Goal: Task Accomplishment & Management: Manage account settings

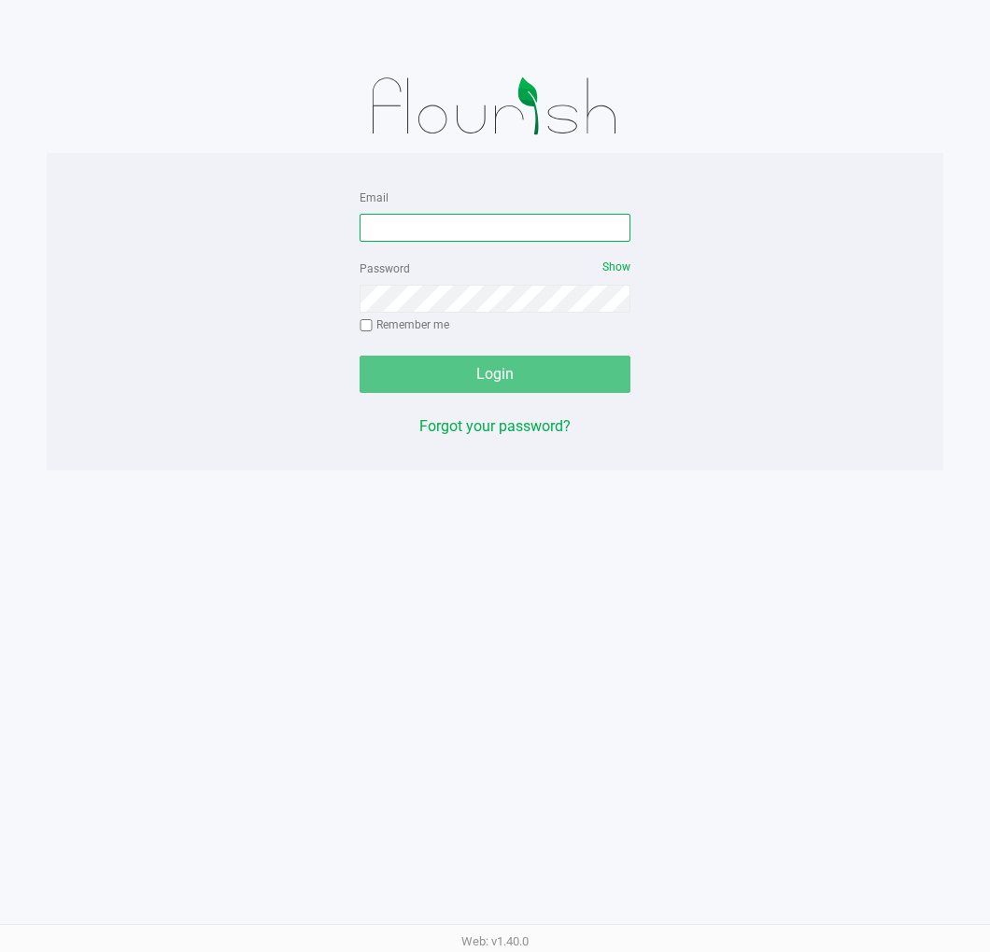
click at [501, 239] on input "Email" at bounding box center [494, 228] width 271 height 28
type input "[EMAIL_ADDRESS][DOMAIN_NAME]"
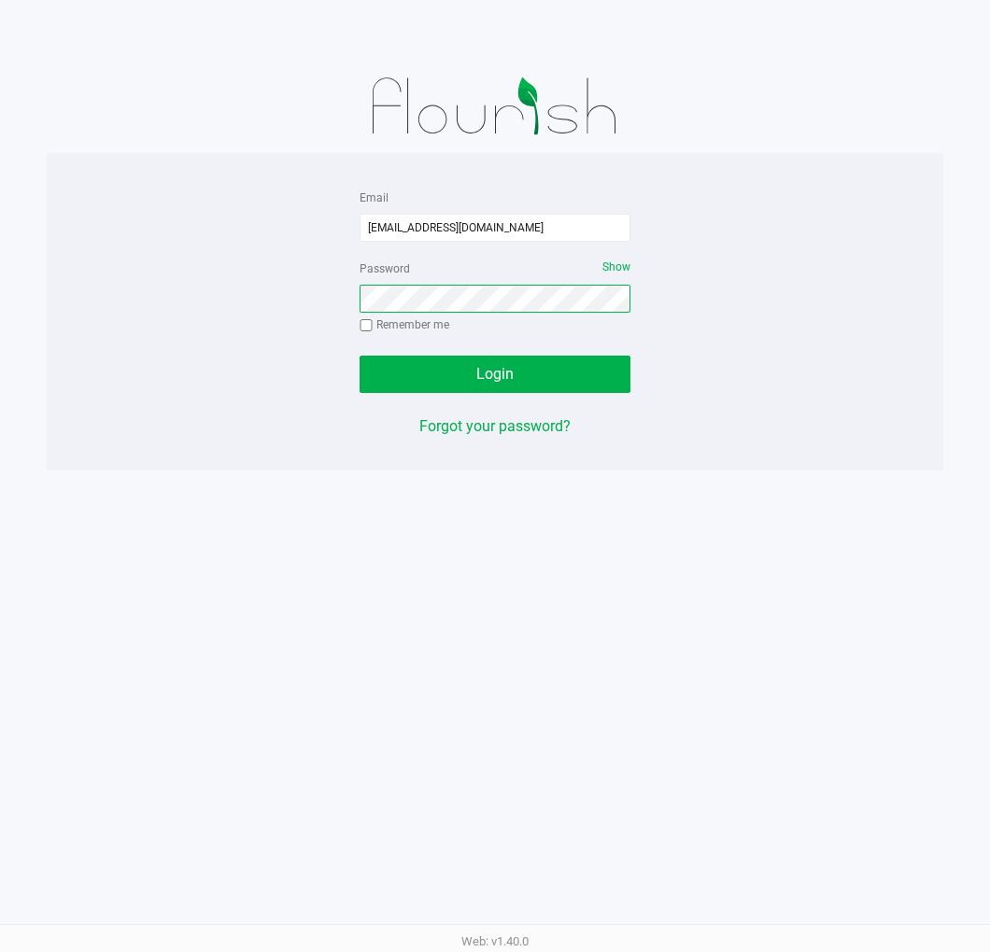
click at [359, 356] on button "Login" at bounding box center [494, 374] width 271 height 37
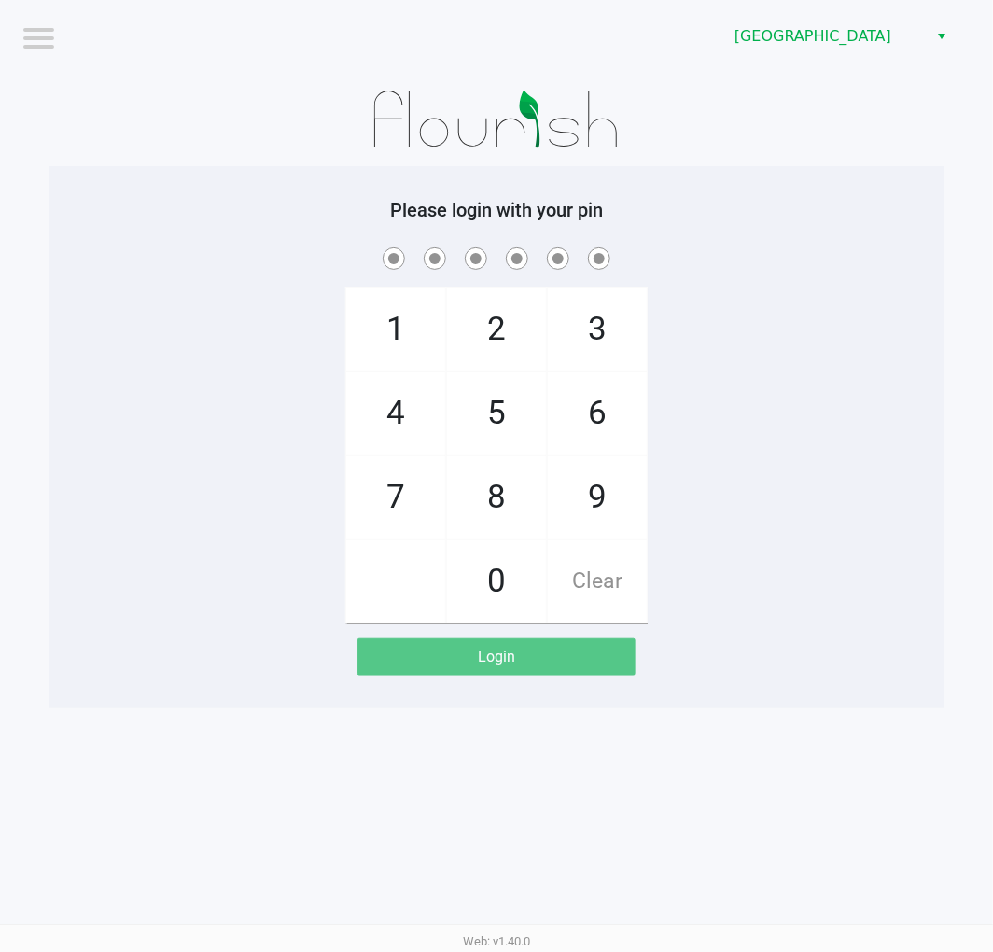
click at [864, 175] on div "Please login with your pin 1 4 7 2 5 8 0 3 6 9 Clear Login" at bounding box center [497, 437] width 896 height 542
checkbox input "true"
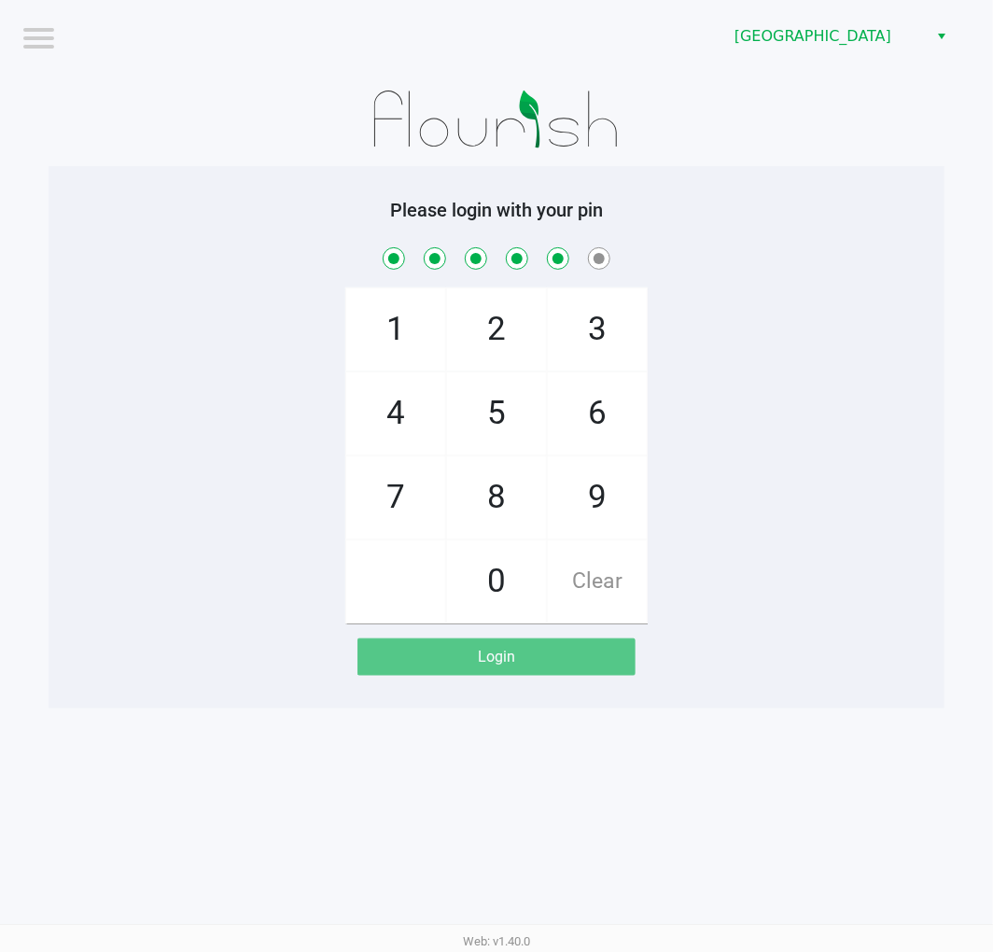
checkbox input "true"
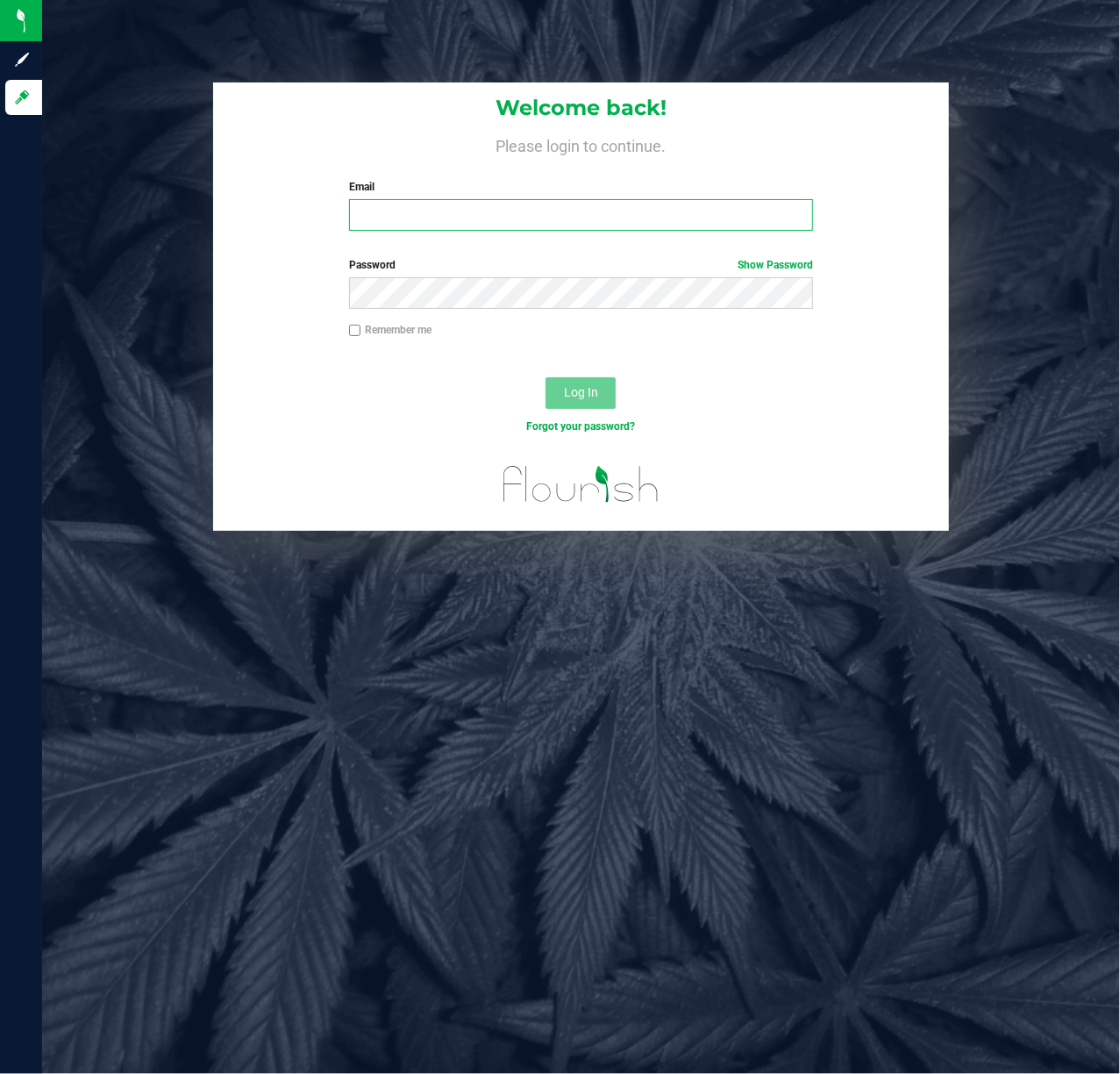
click at [521, 216] on input "Email" at bounding box center [582, 215] width 465 height 32
type input "[EMAIL_ADDRESS][DOMAIN_NAME]"
click at [589, 385] on span "Log In" at bounding box center [581, 392] width 34 height 14
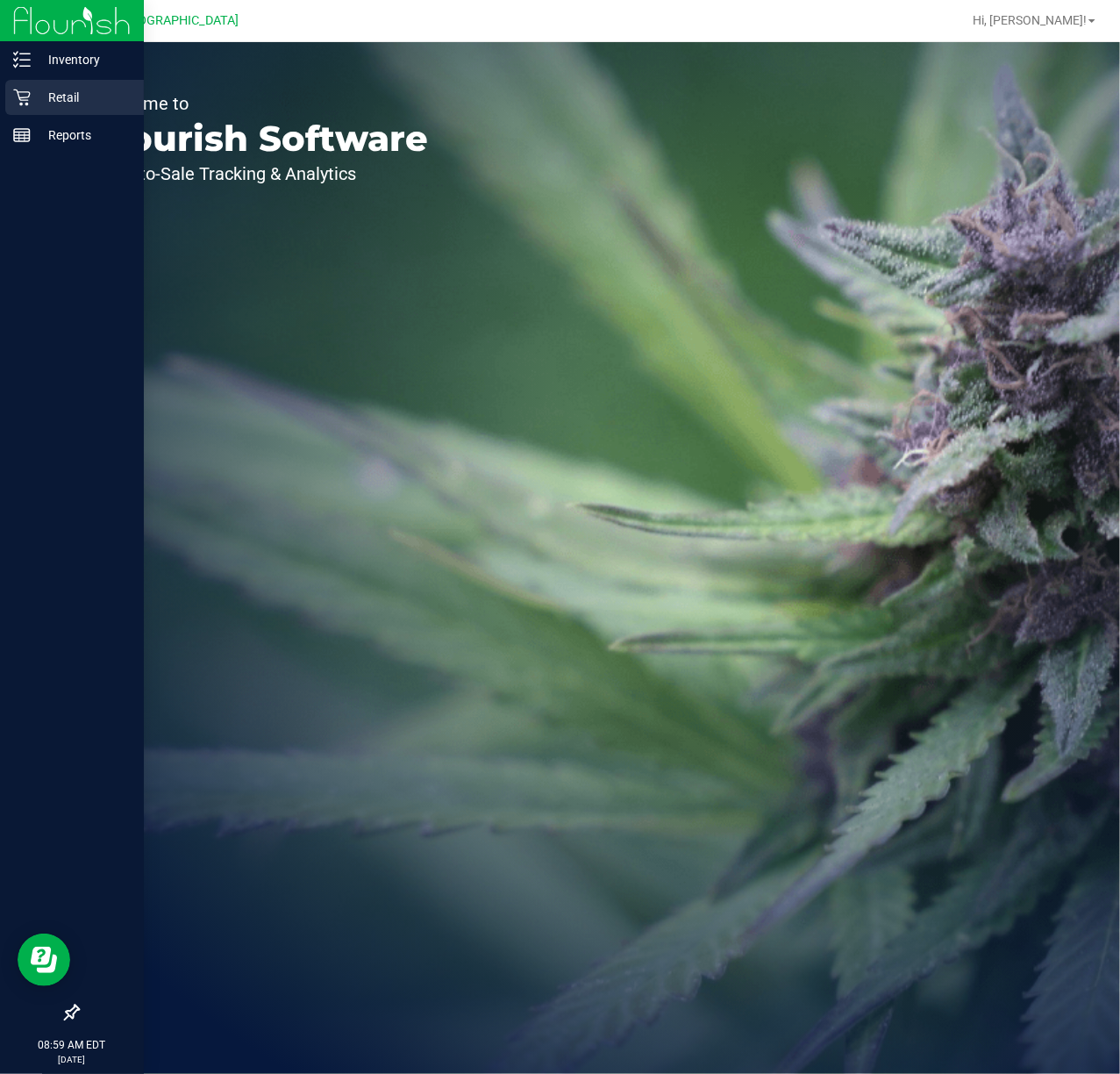
click at [31, 99] on p "Retail" at bounding box center [84, 97] width 105 height 21
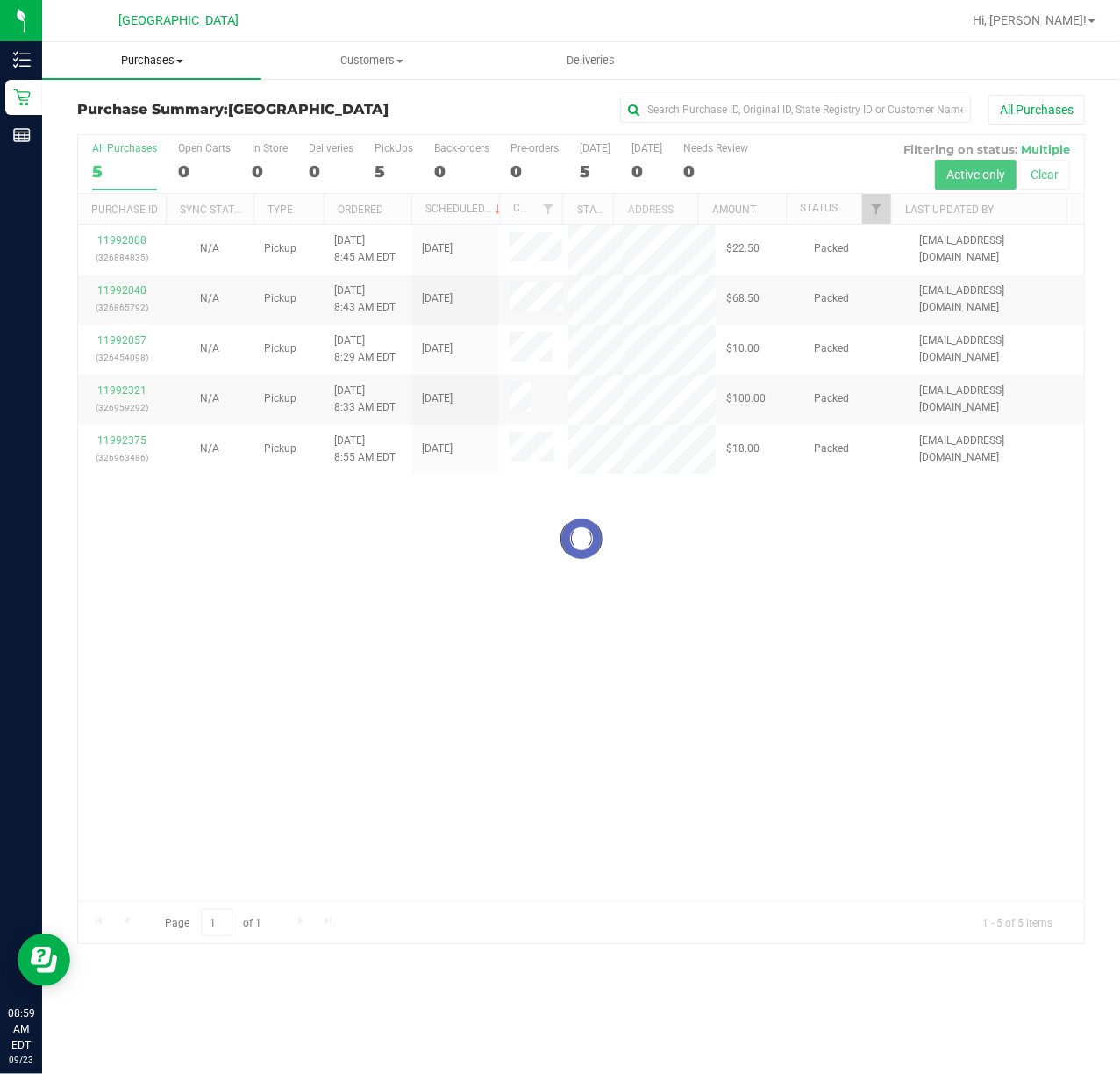
click at [166, 56] on span "Purchases" at bounding box center [151, 60] width 219 height 16
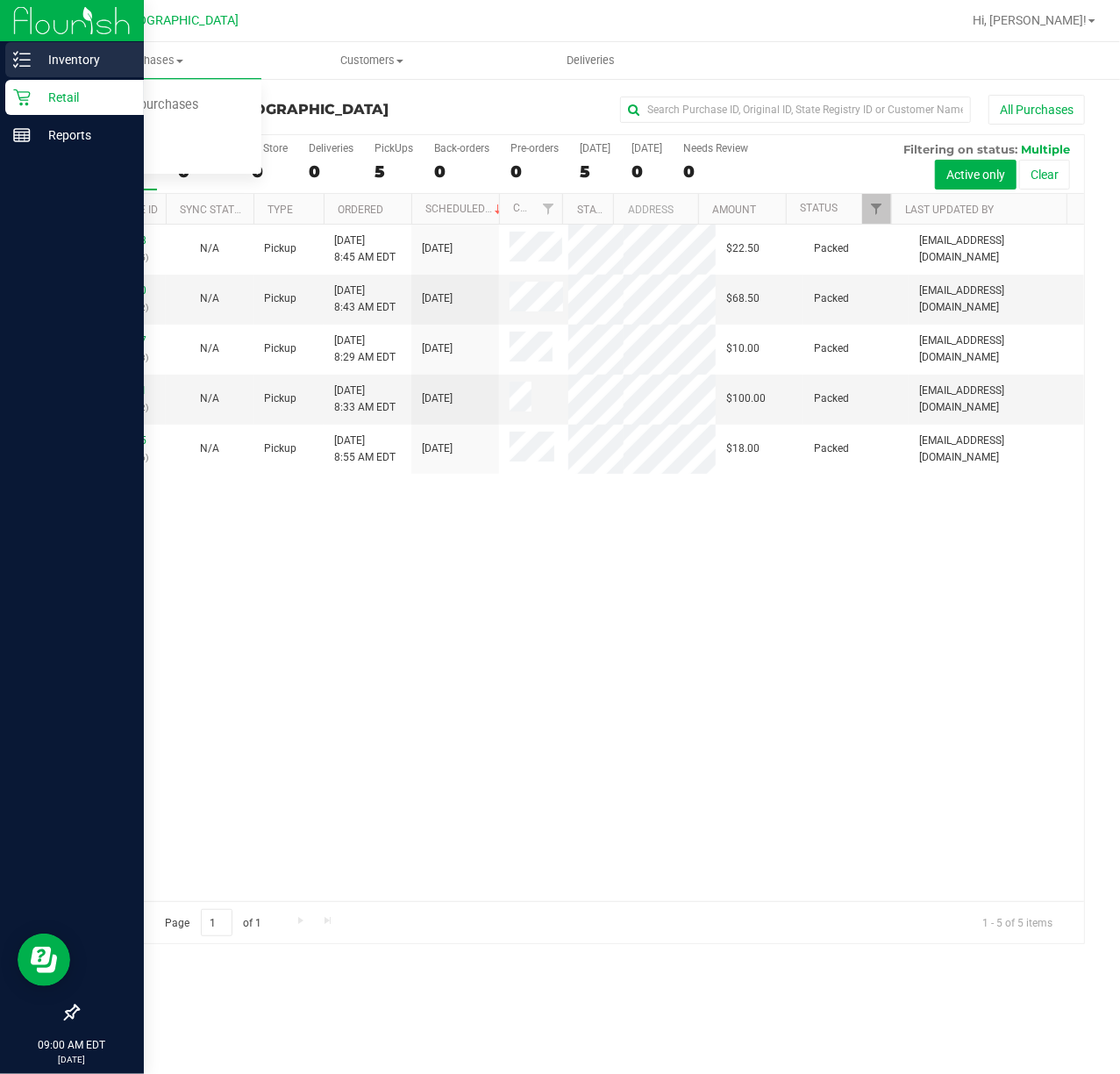
click at [18, 67] on icon at bounding box center [22, 59] width 18 height 18
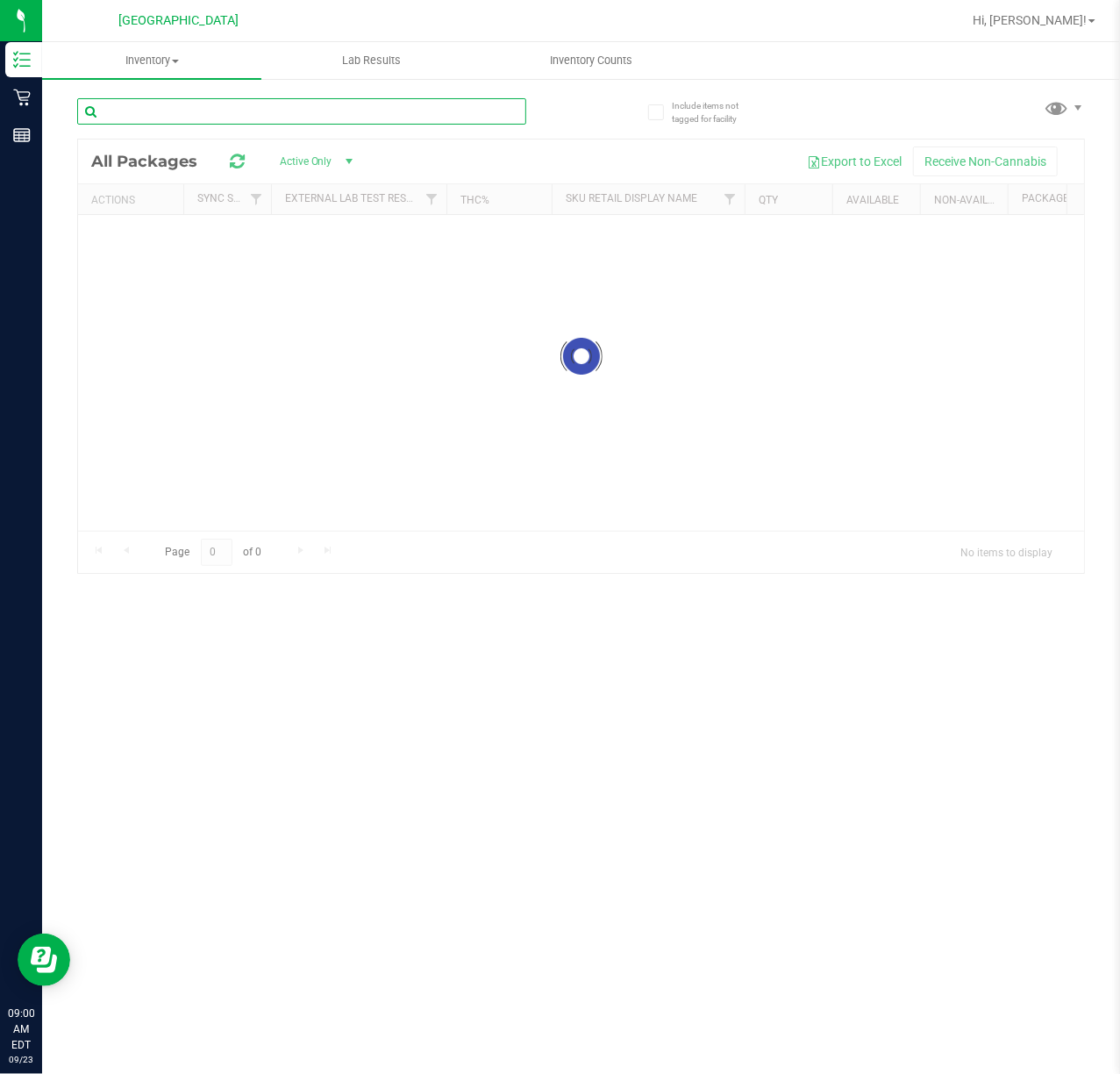
click at [261, 107] on input "text" at bounding box center [302, 112] width 449 height 26
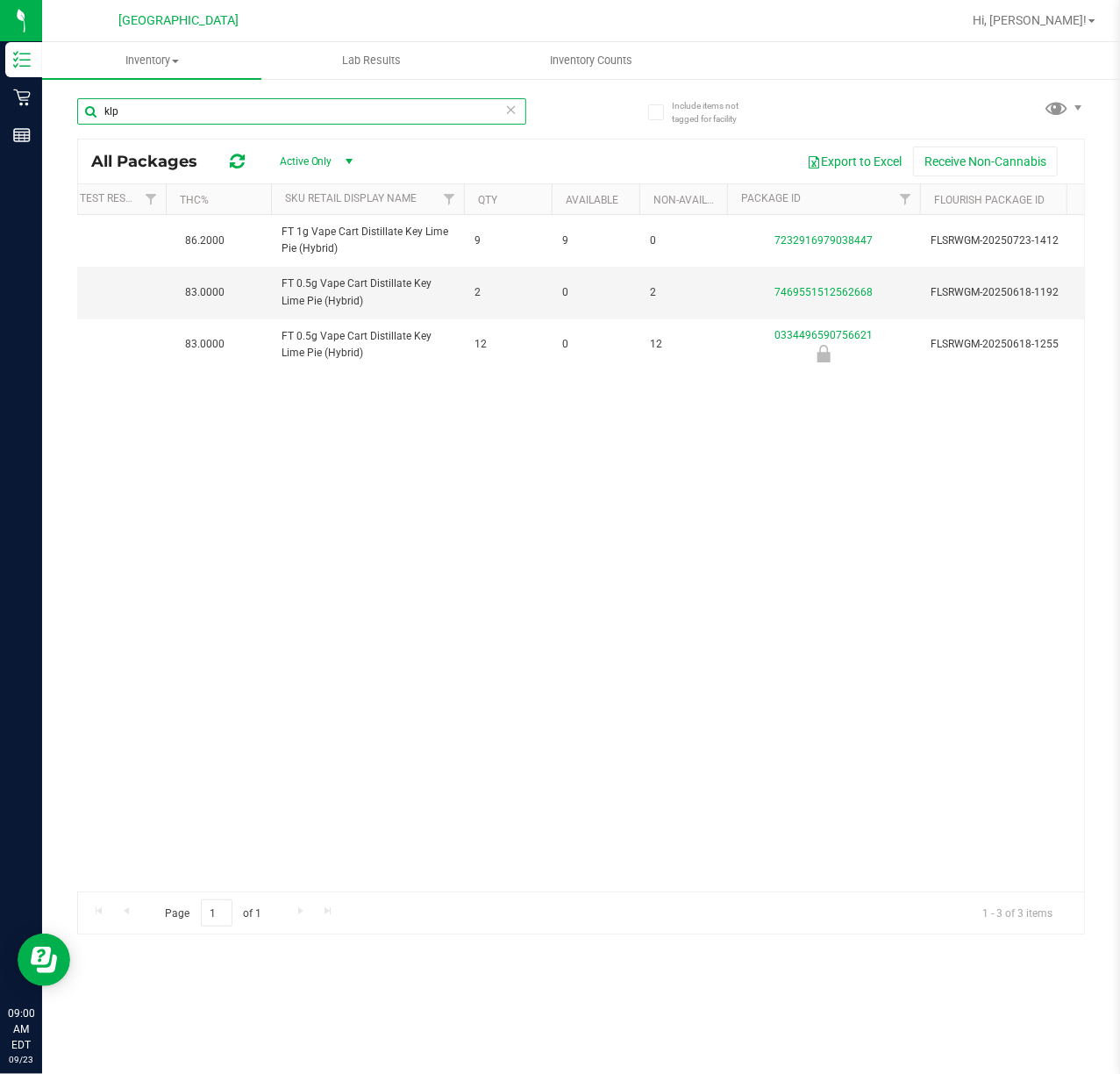
scroll to position [0, 295]
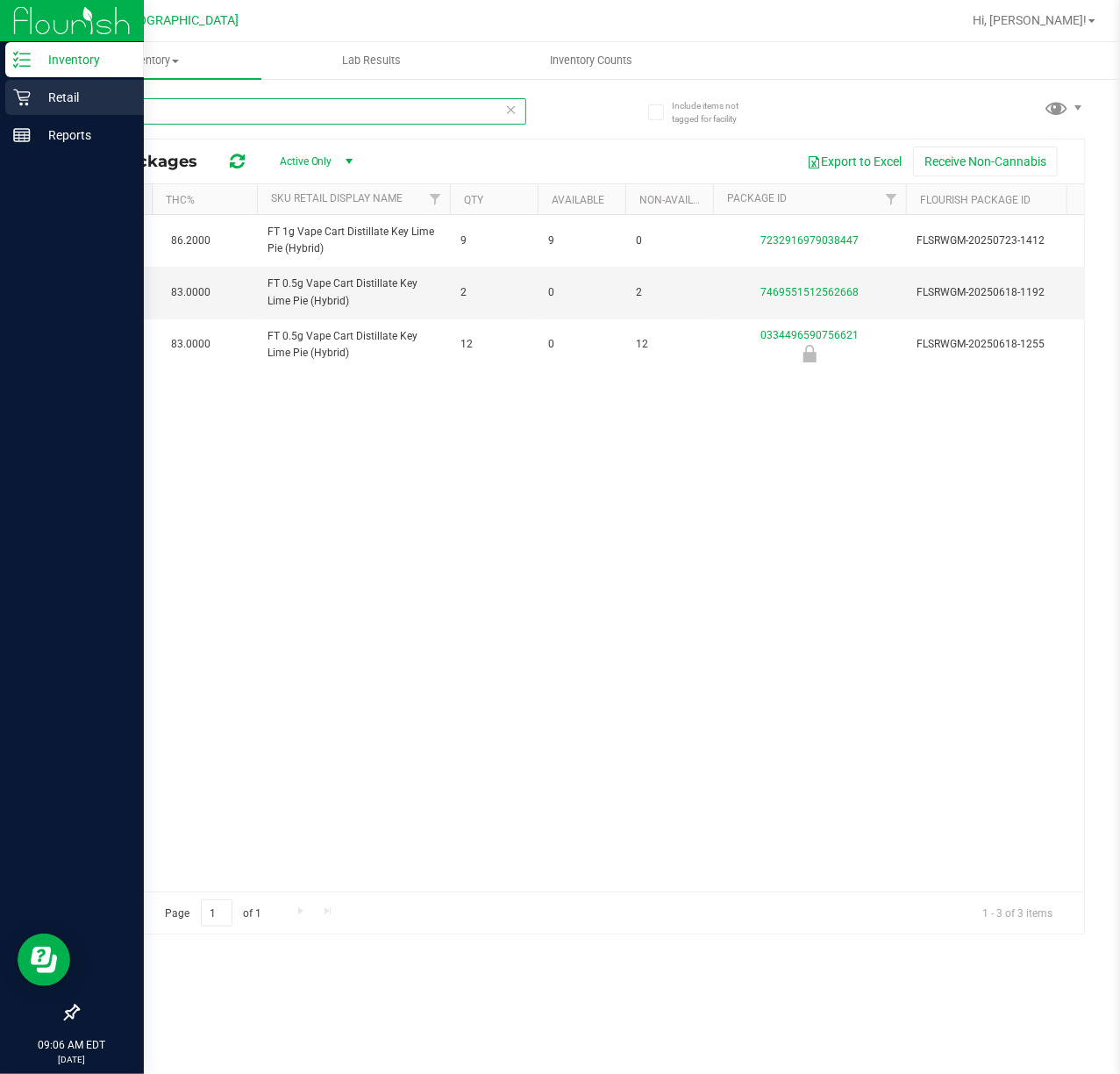
type input "klp"
click at [20, 96] on icon at bounding box center [22, 97] width 18 height 18
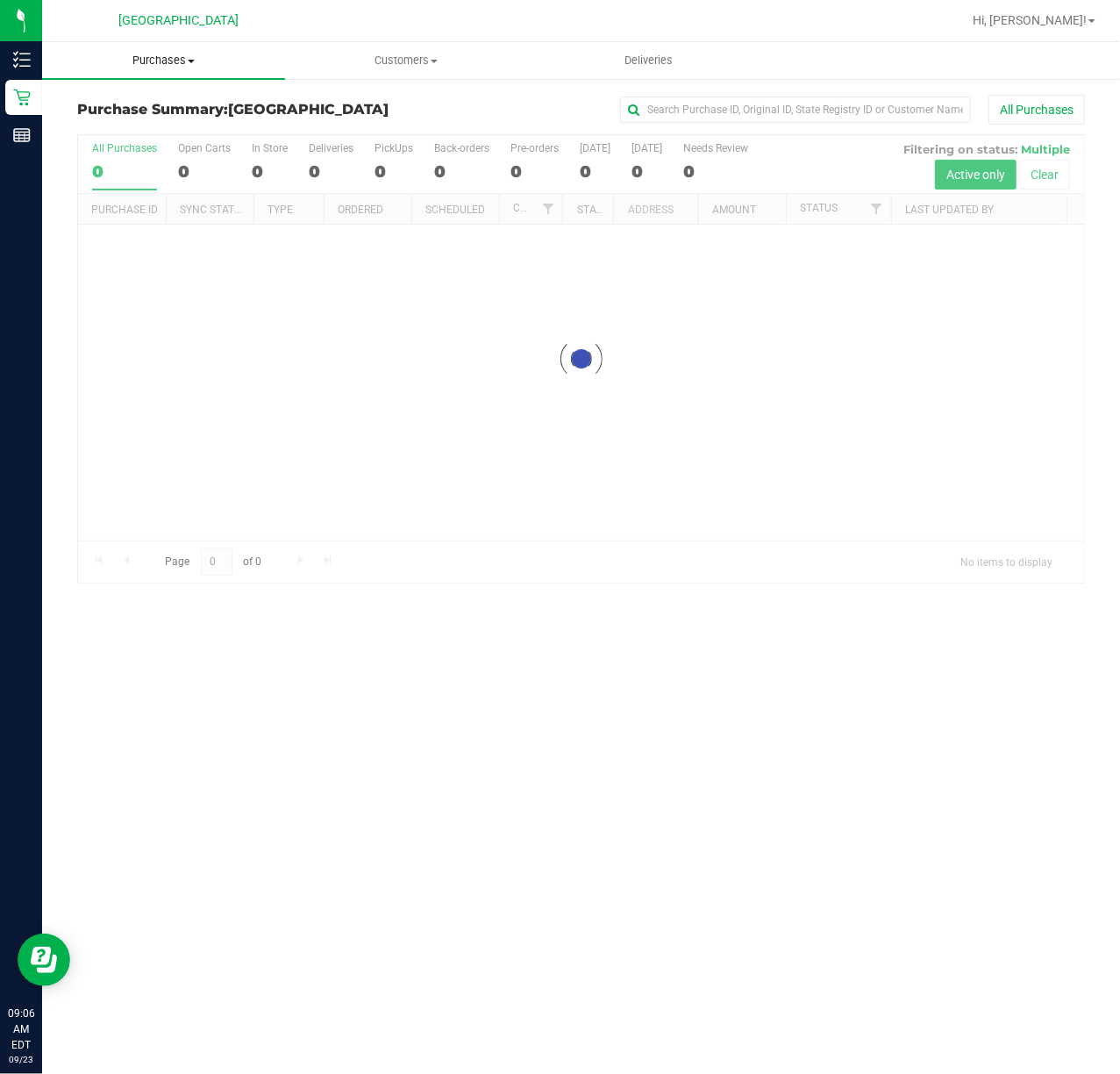
click at [172, 63] on span "Purchases" at bounding box center [163, 60] width 243 height 16
click at [155, 131] on li "Fulfillment" at bounding box center [163, 127] width 243 height 21
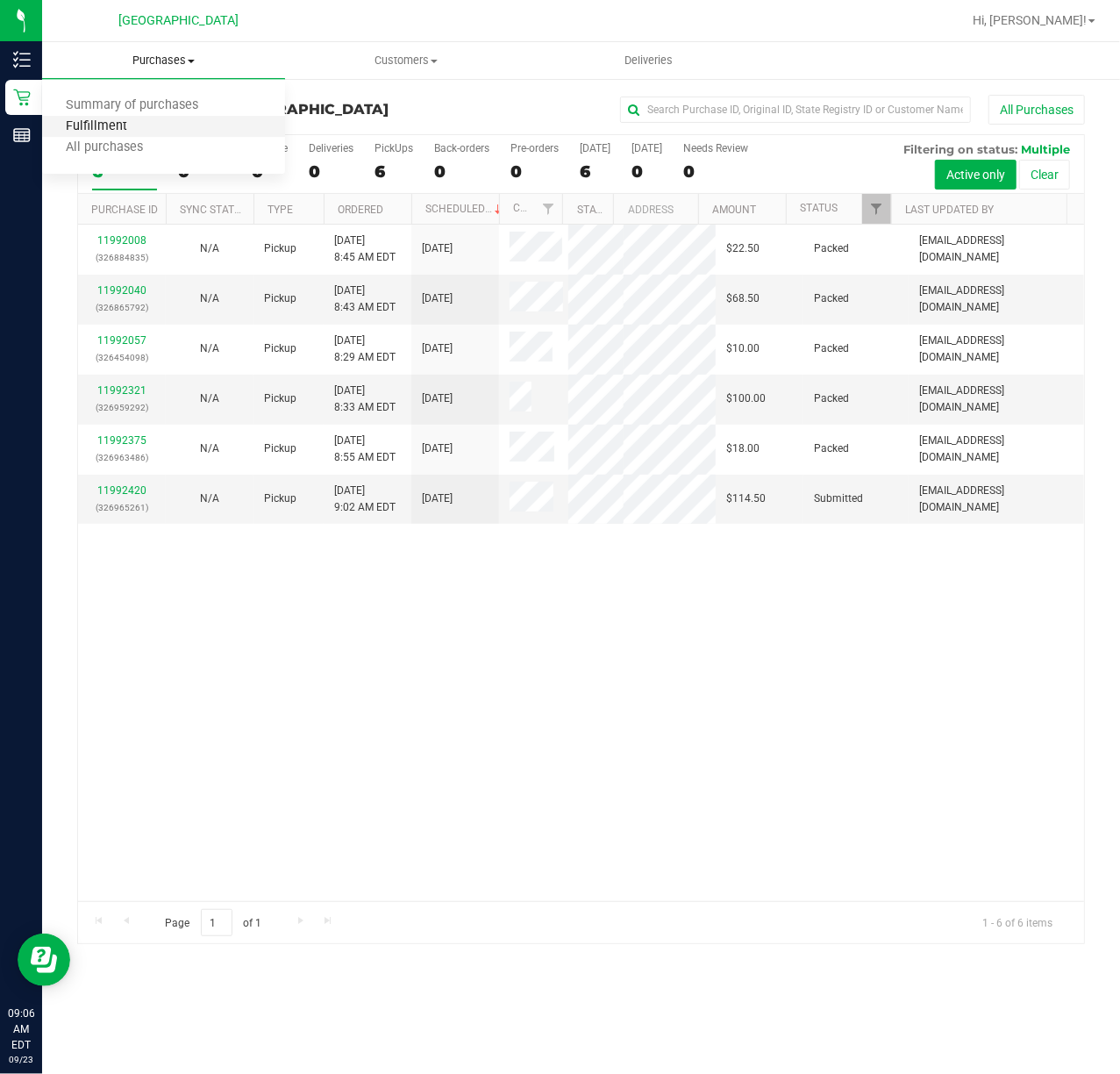
click at [120, 121] on span "Fulfillment" at bounding box center [97, 127] width 109 height 15
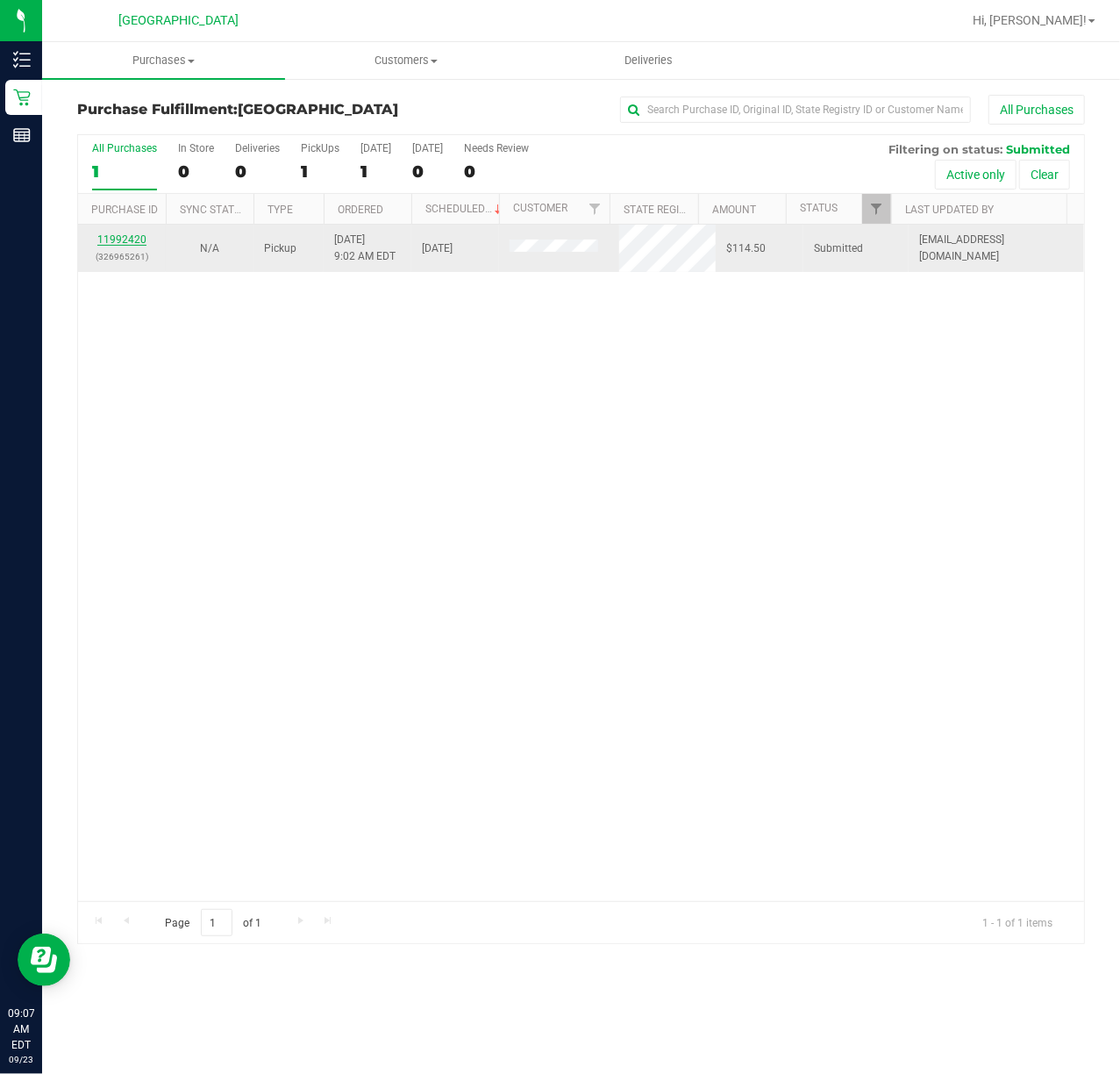
click at [133, 236] on link "11992420" at bounding box center [122, 239] width 49 height 12
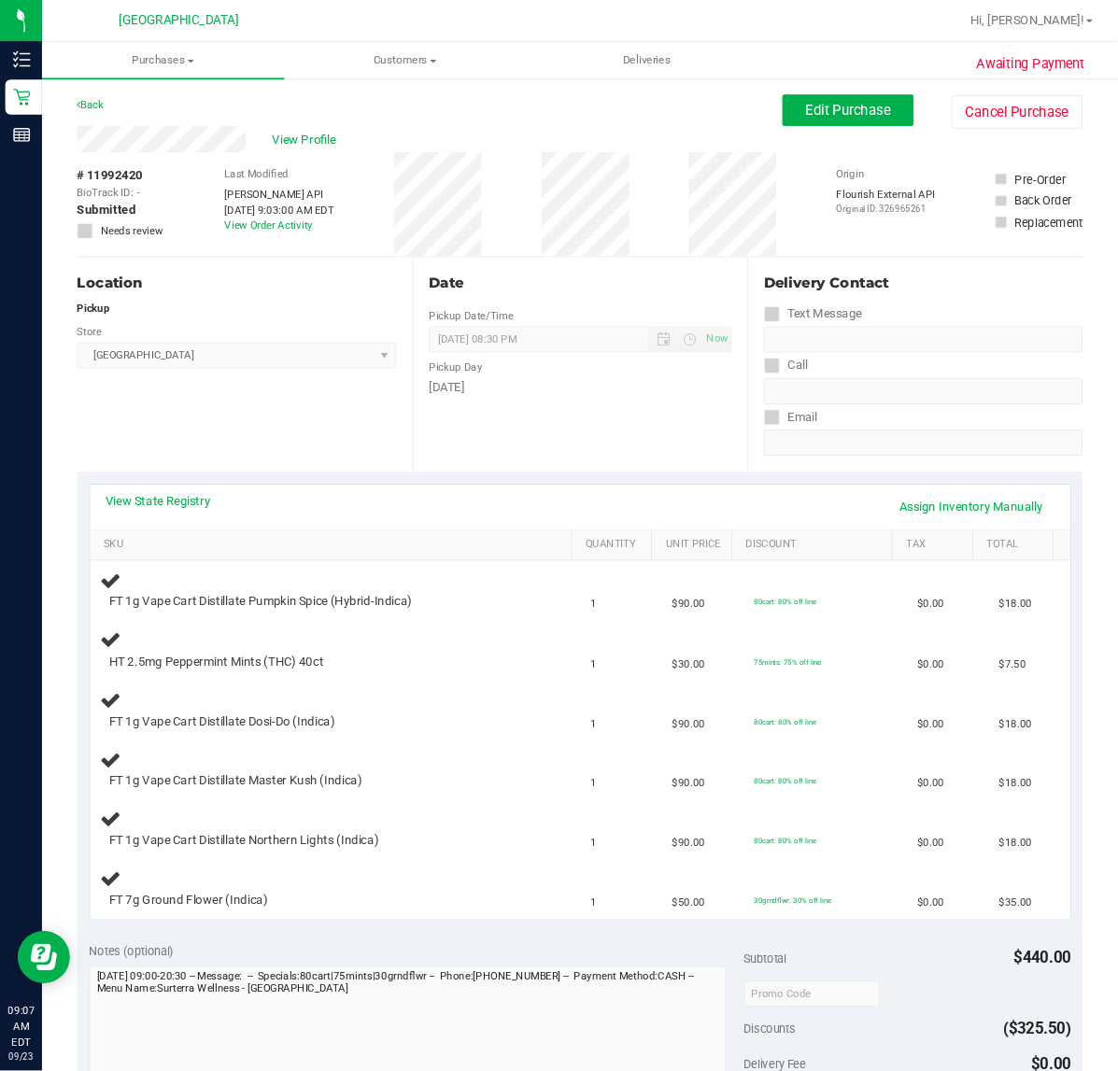
scroll to position [124, 0]
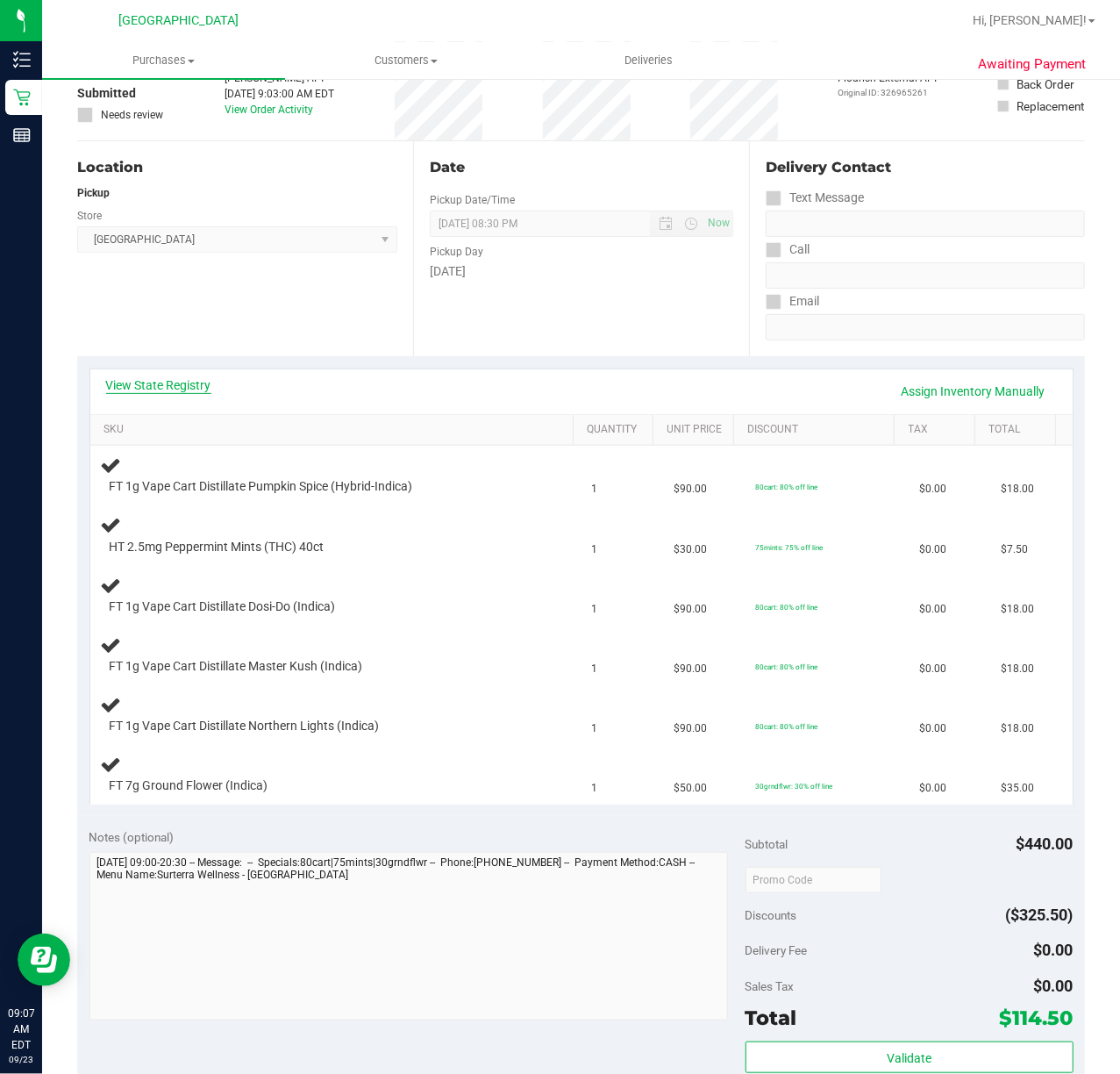
click at [144, 379] on link "View State Registry" at bounding box center [159, 385] width 105 height 18
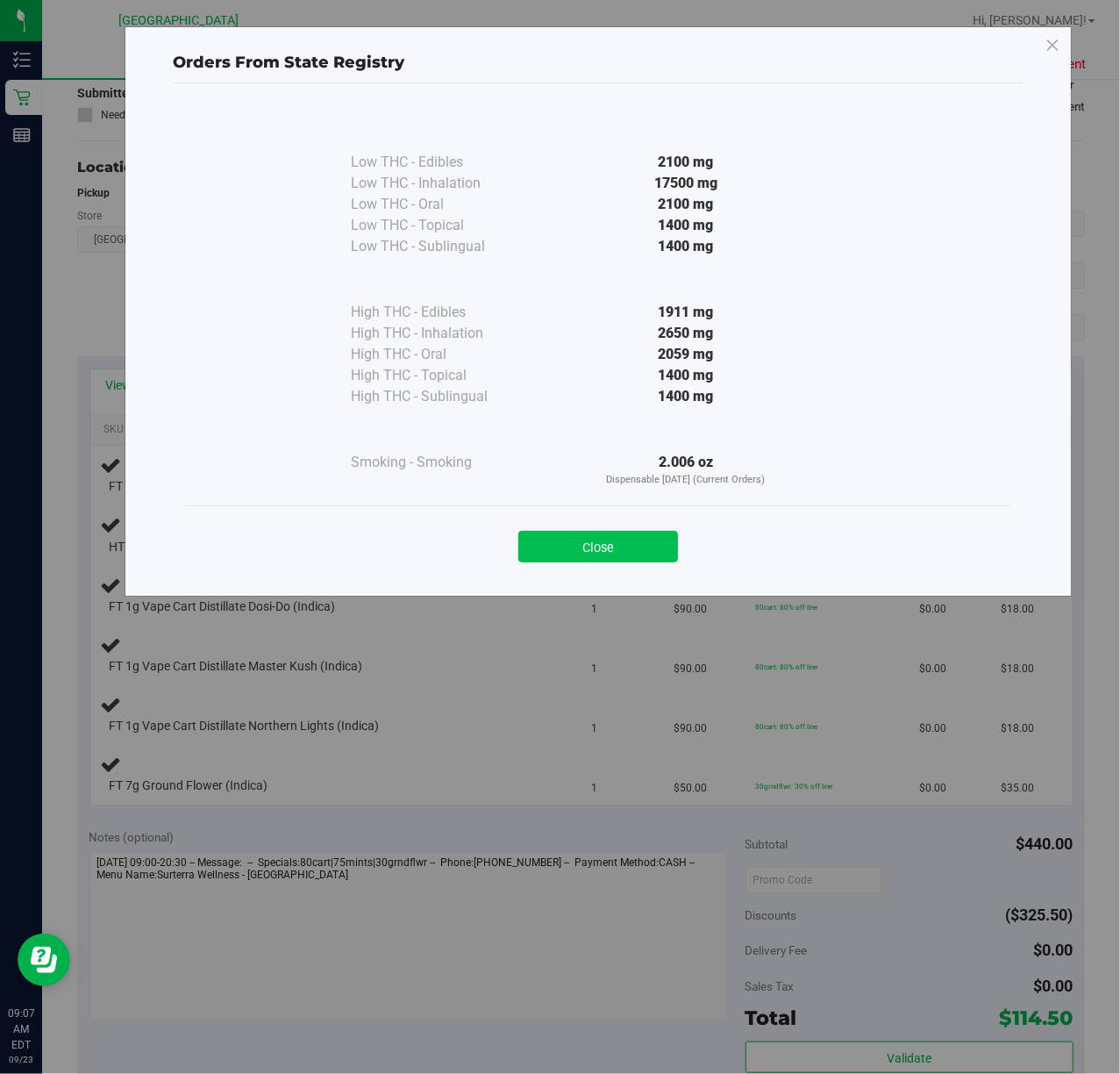
click at [586, 554] on button "Close" at bounding box center [599, 547] width 160 height 32
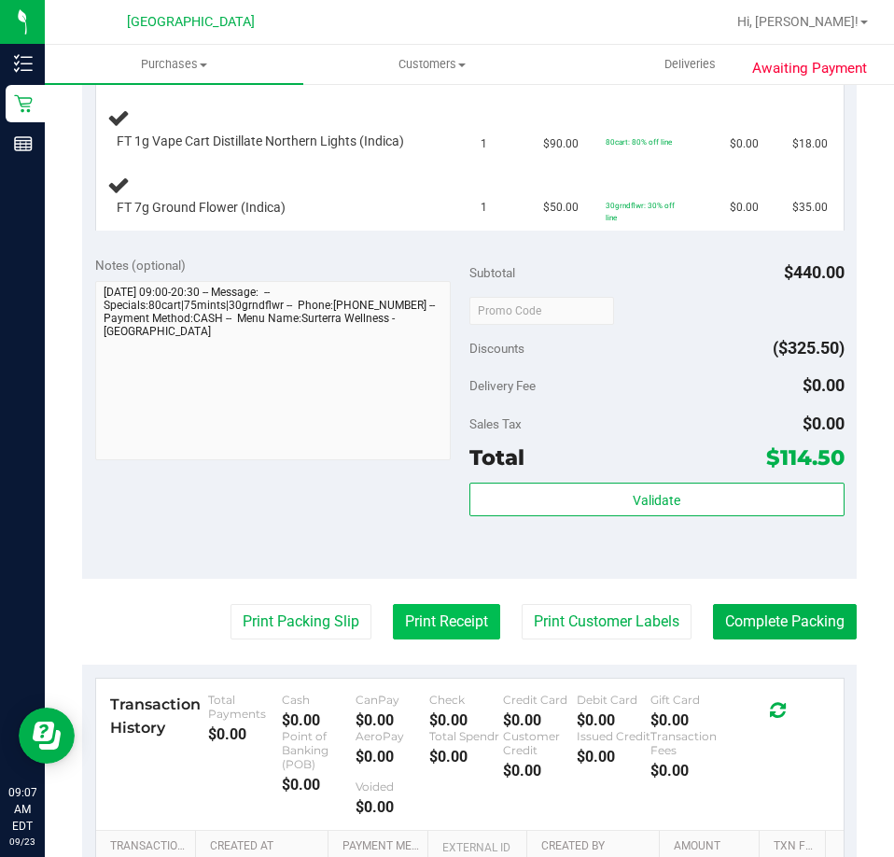
scroll to position [778, 0]
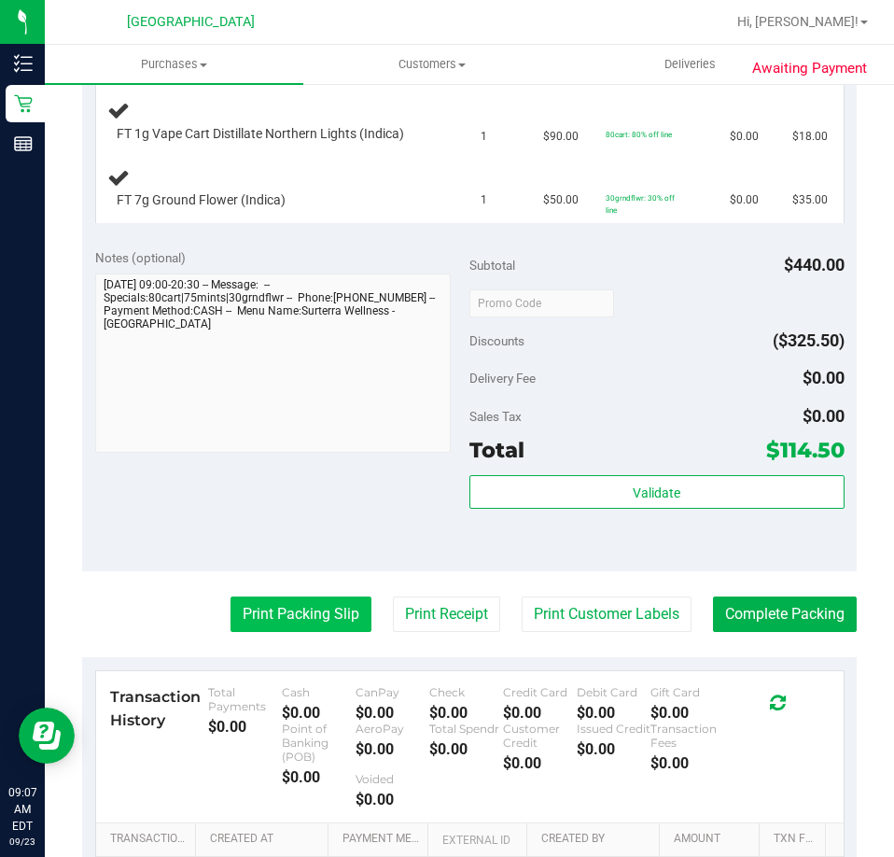
click at [332, 625] on button "Print Packing Slip" at bounding box center [301, 614] width 141 height 35
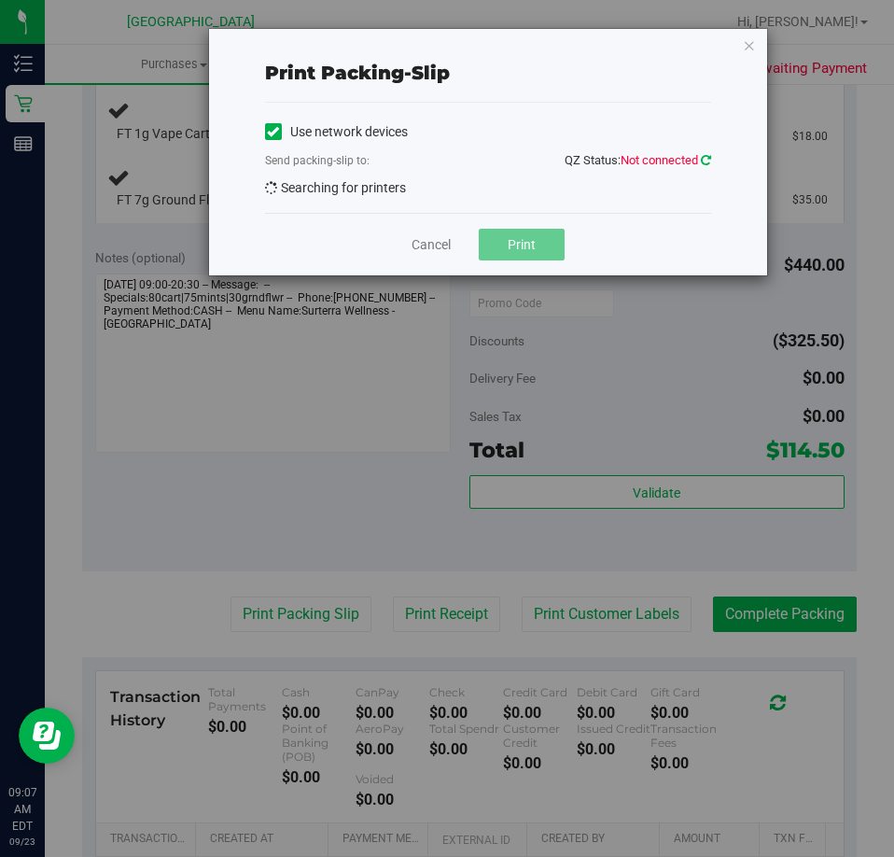
click at [702, 161] on icon at bounding box center [706, 160] width 10 height 12
click at [420, 190] on div "Use network devices Send packing-slip to: QZ Status: Not connected No printers …" at bounding box center [488, 158] width 446 height 80
click at [702, 158] on icon at bounding box center [706, 160] width 10 height 12
click at [404, 186] on div "Use network devices Send packing-slip to: QZ Status: Connected No printers found" at bounding box center [488, 158] width 446 height 80
click at [578, 197] on div "Use network devices Send packing-slip to: QZ Status: Connected No printers found" at bounding box center [488, 158] width 446 height 80
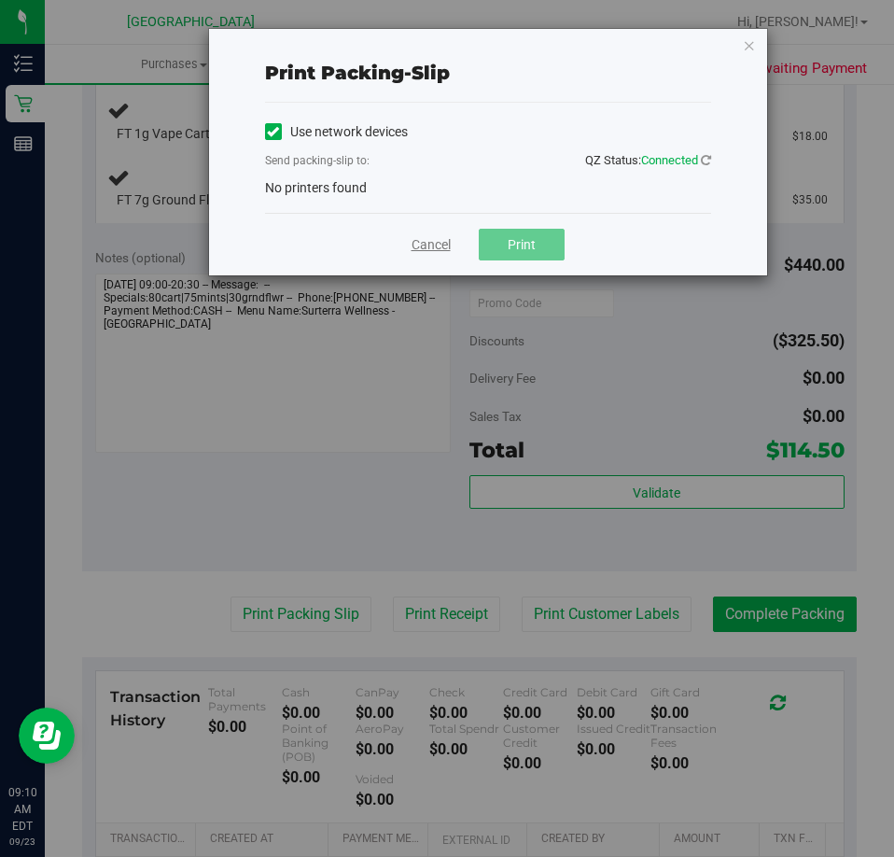
click at [445, 242] on link "Cancel" at bounding box center [431, 245] width 39 height 20
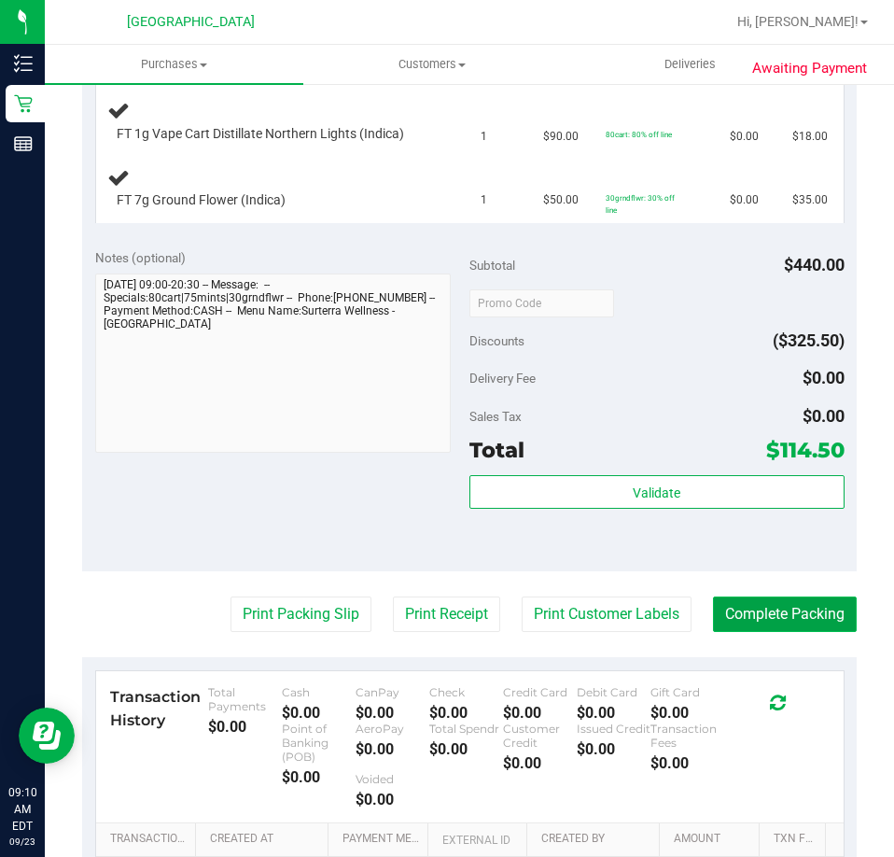
click at [761, 611] on button "Complete Packing" at bounding box center [785, 614] width 144 height 35
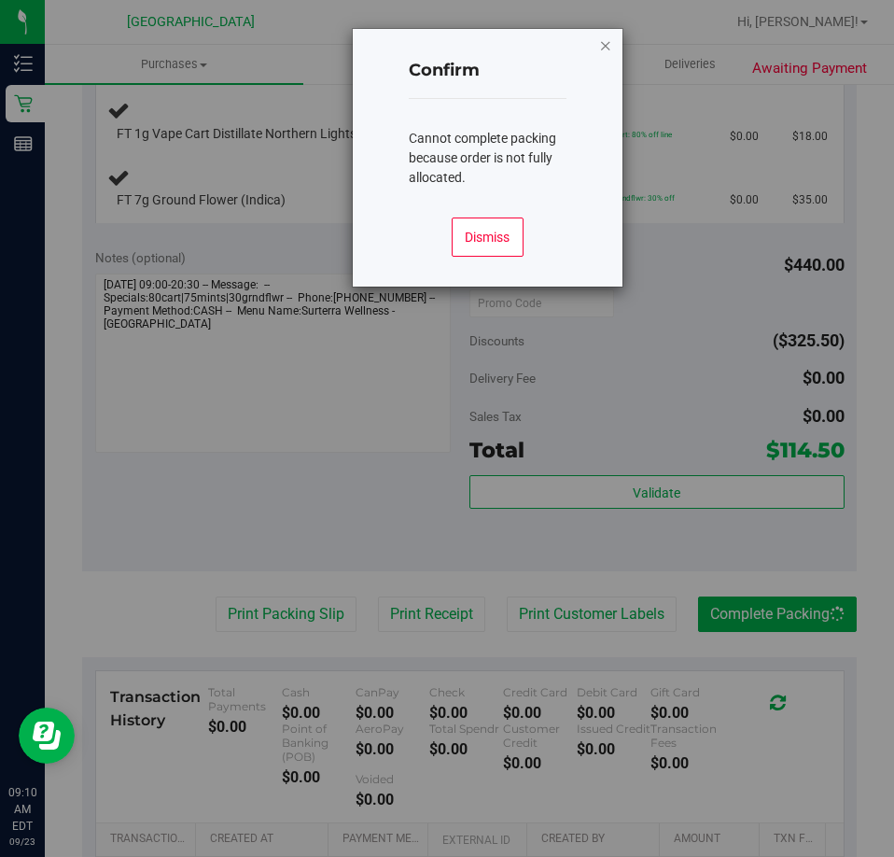
click at [609, 44] on icon "Close modal" at bounding box center [605, 45] width 13 height 22
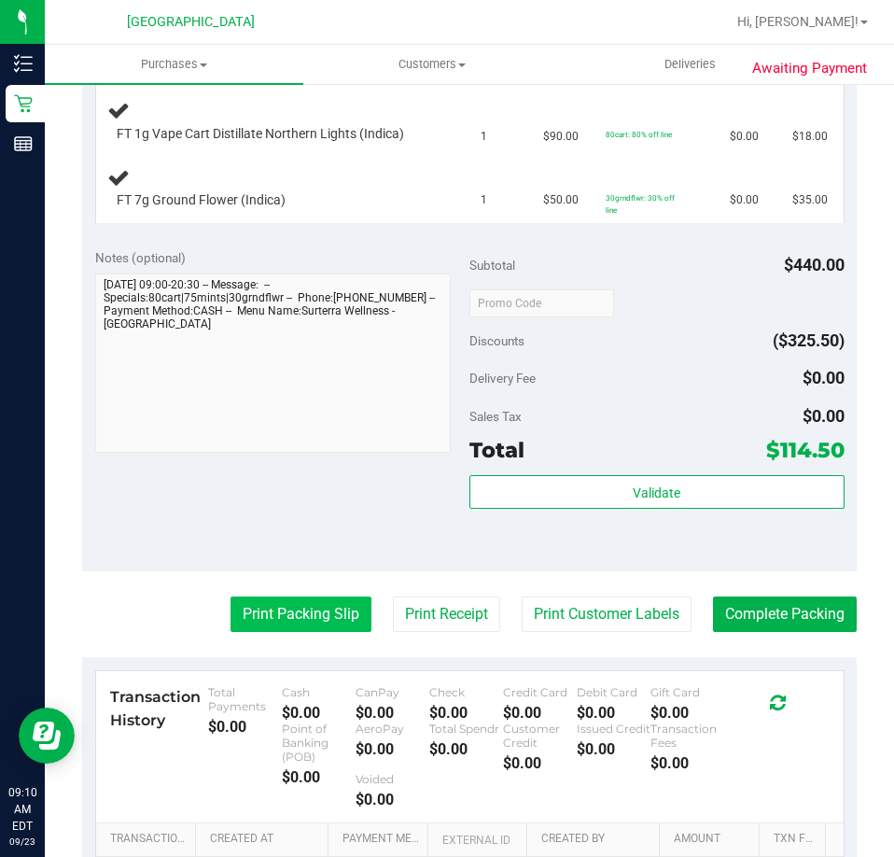
click at [299, 617] on button "Print Packing Slip" at bounding box center [301, 614] width 141 height 35
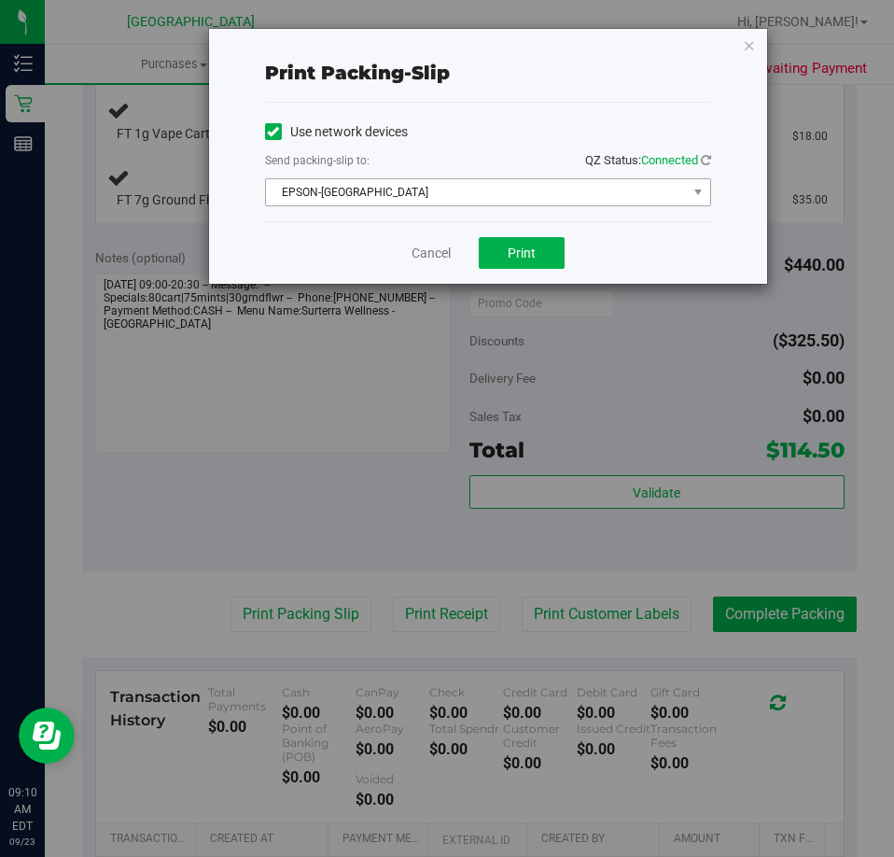
click at [479, 198] on span "EPSON-[GEOGRAPHIC_DATA]" at bounding box center [476, 192] width 421 height 26
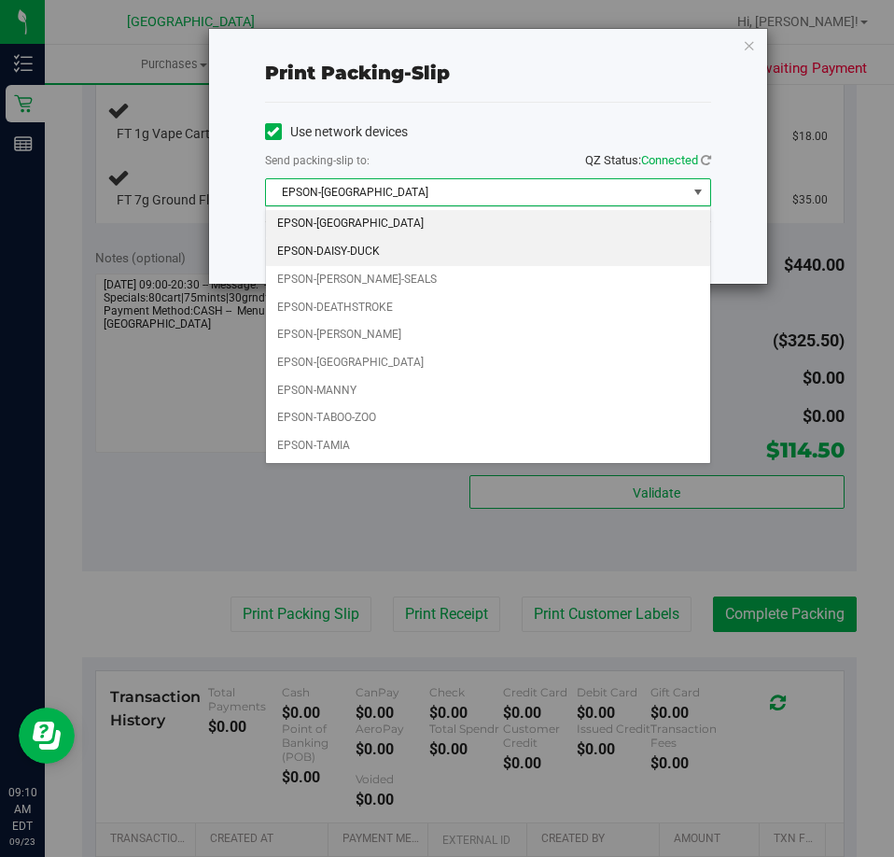
click at [355, 246] on li "EPSON-DAISY-DUCK" at bounding box center [488, 252] width 444 height 28
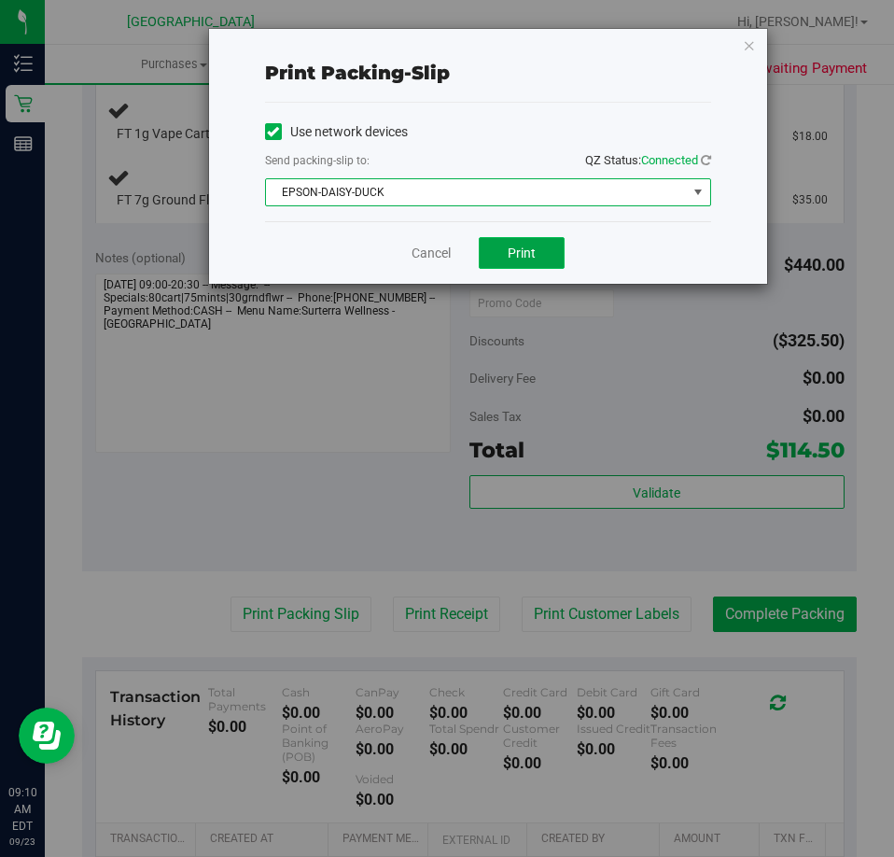
click at [503, 243] on button "Print" at bounding box center [522, 253] width 86 height 32
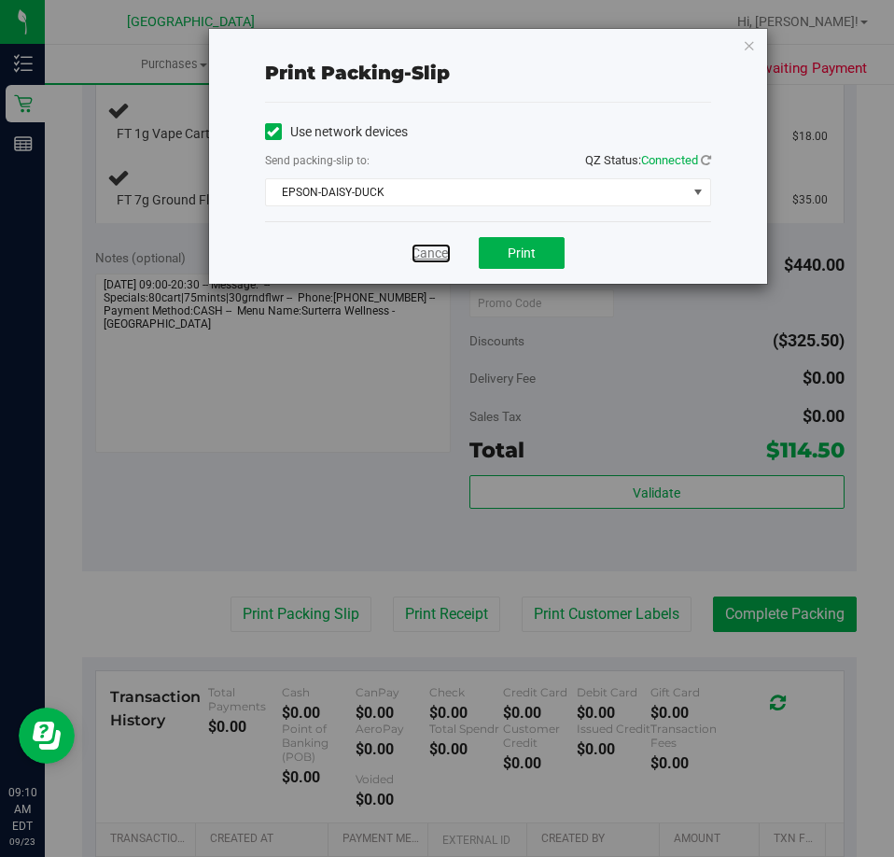
drag, startPoint x: 439, startPoint y: 253, endPoint x: 485, endPoint y: 284, distance: 55.2
click at [439, 253] on link "Cancel" at bounding box center [431, 254] width 39 height 20
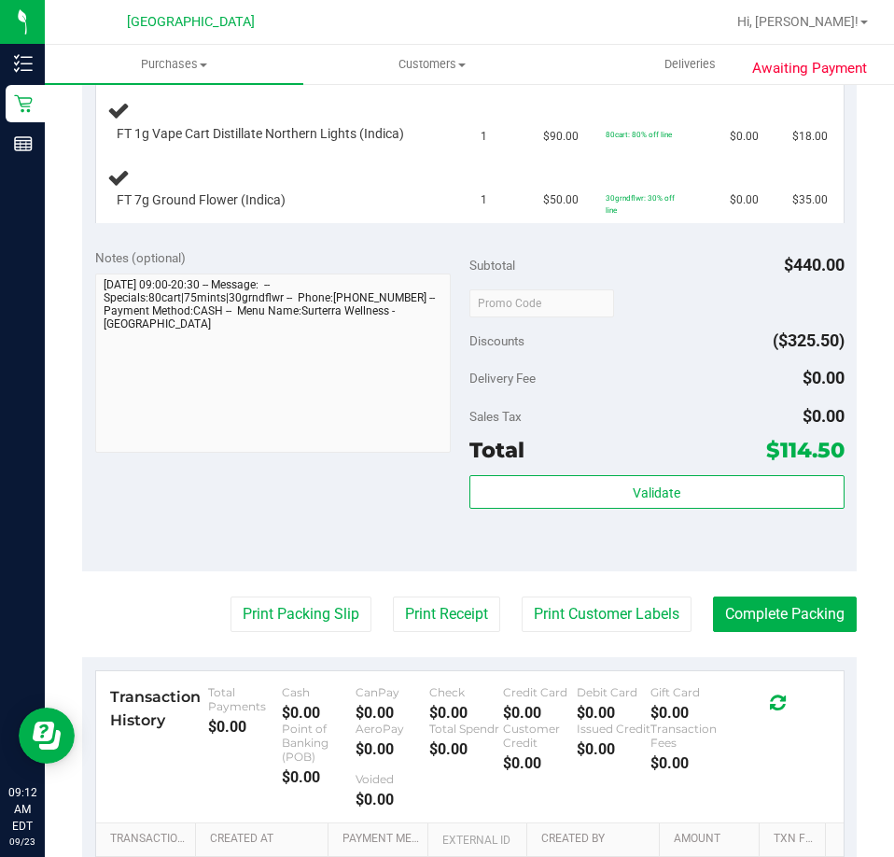
click at [258, 501] on div "Notes (optional) Subtotal $440.00 Discounts ($325.50) Delivery Fee $0.00 Sales …" at bounding box center [469, 403] width 775 height 336
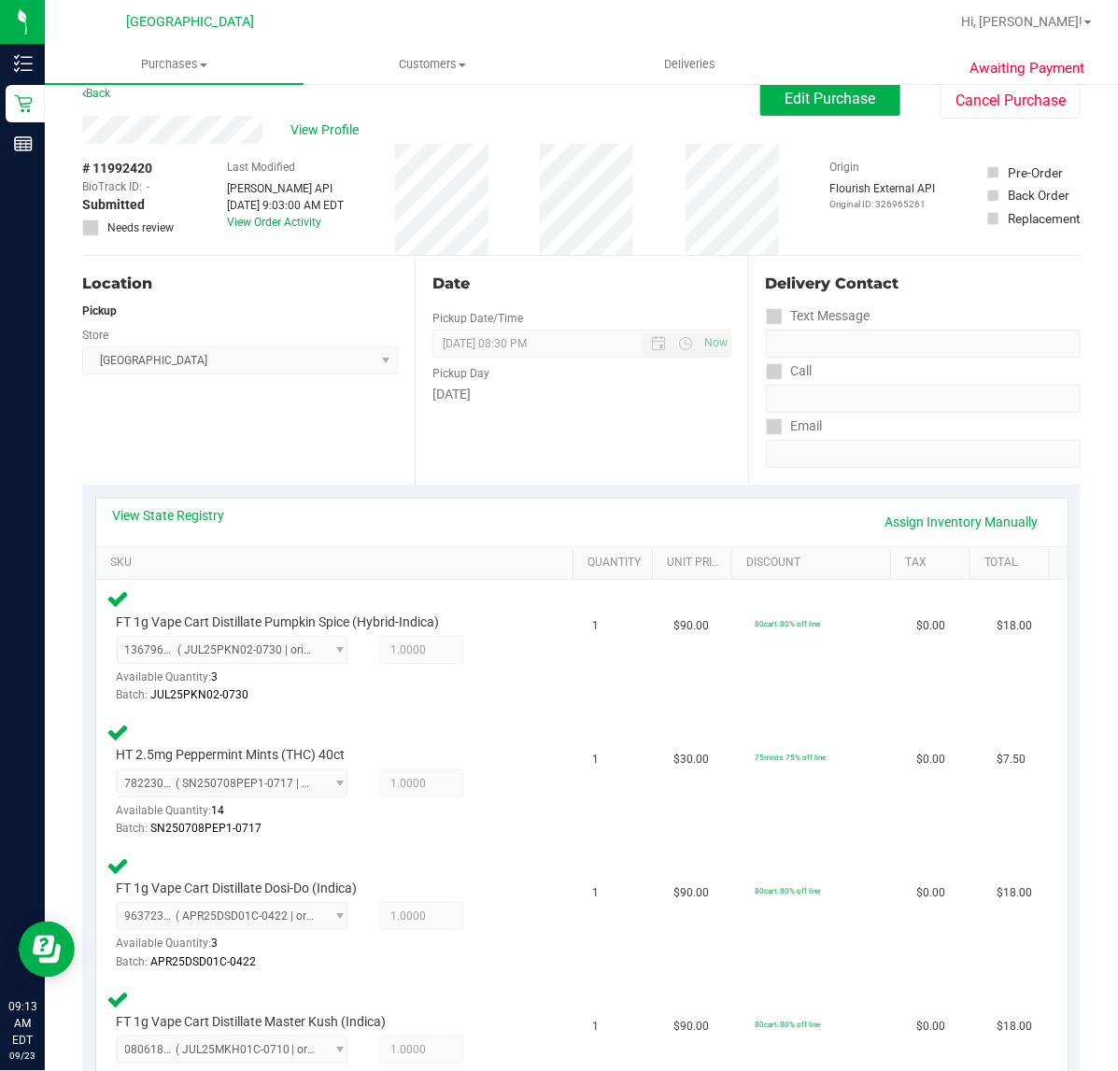
scroll to position [0, 0]
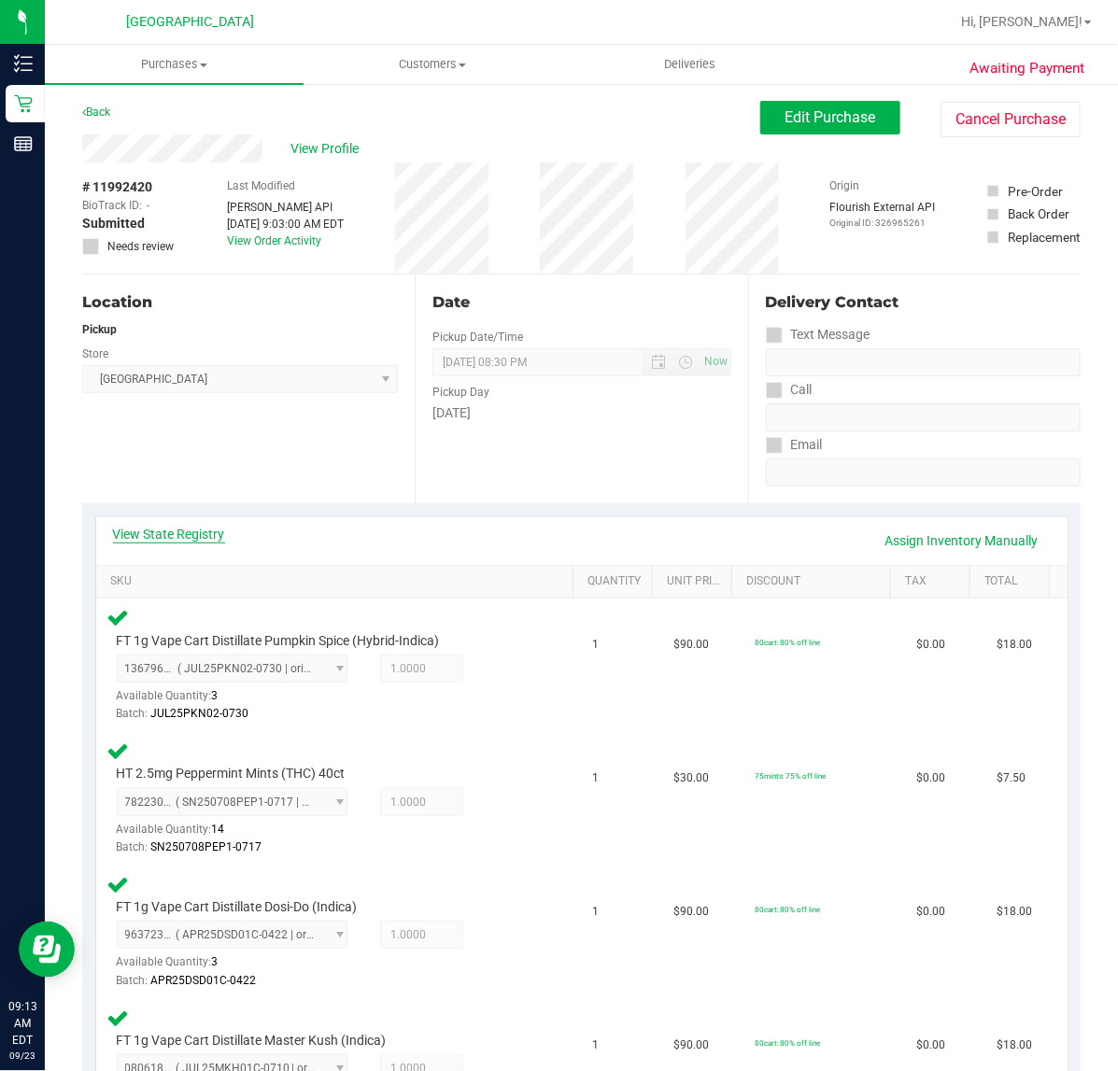
click at [220, 534] on link "View State Registry" at bounding box center [169, 534] width 112 height 19
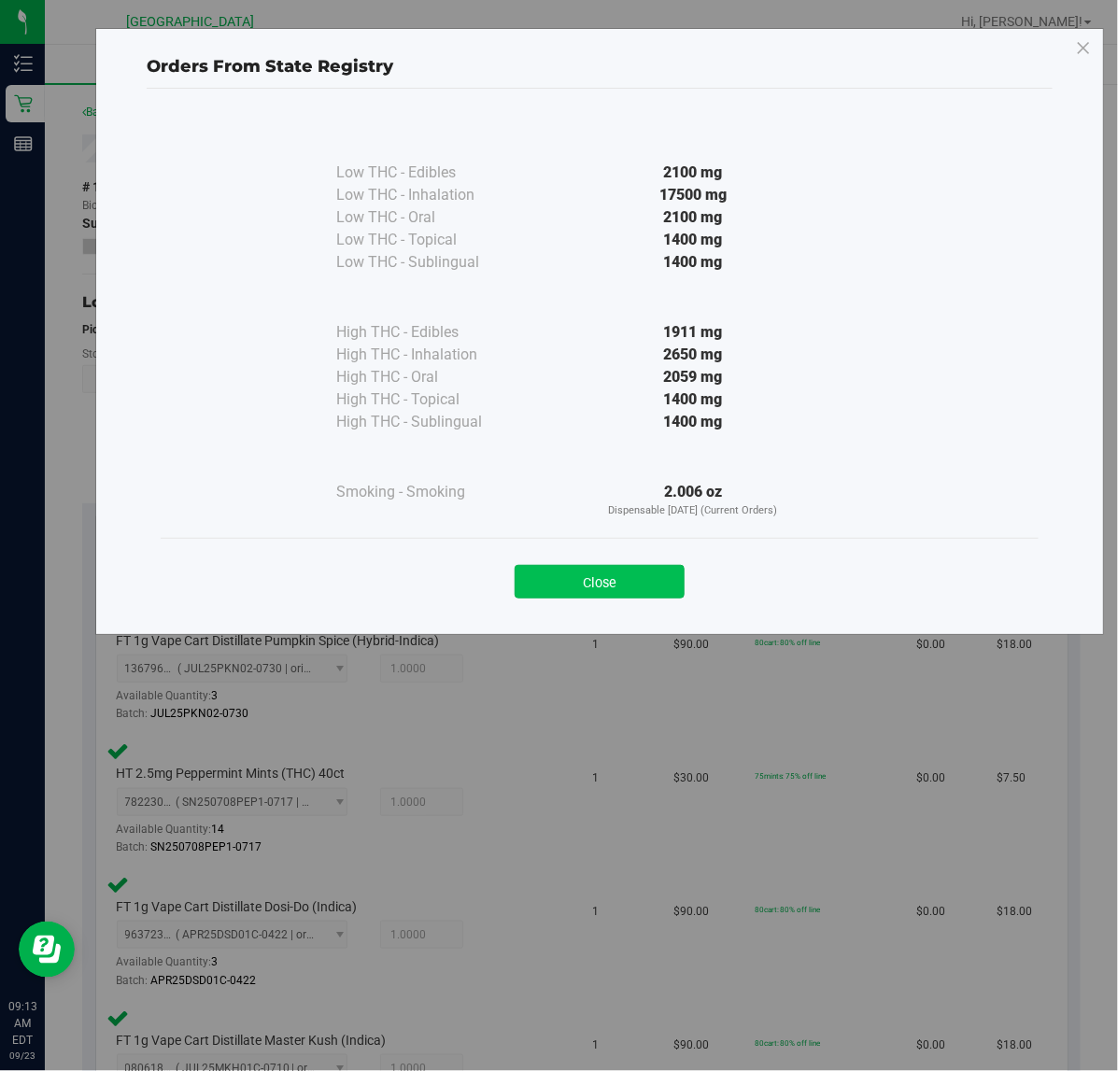
click at [646, 595] on button "Close" at bounding box center [599, 582] width 170 height 34
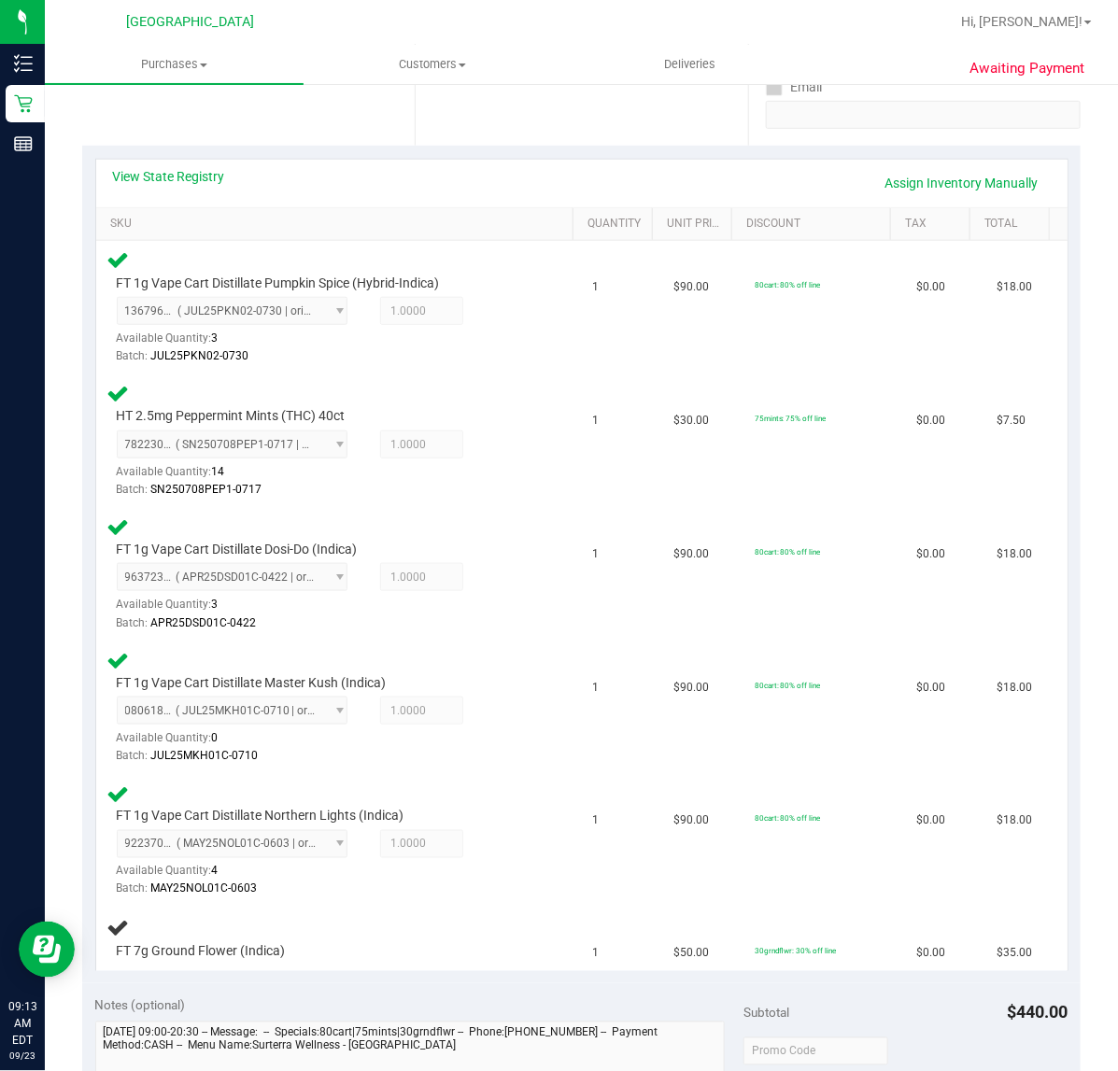
scroll to position [584, 0]
